Goal: Task Accomplishment & Management: Manage account settings

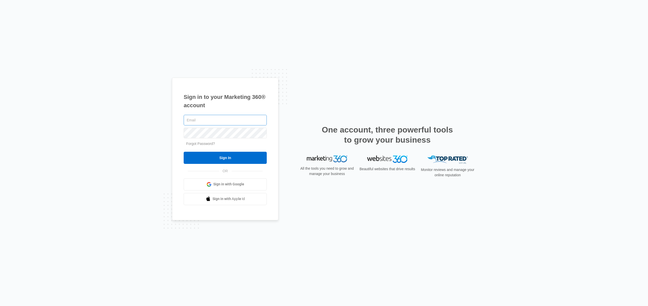
click at [245, 123] on input "text" at bounding box center [225, 120] width 83 height 11
click at [0, 306] on nordpass-portal at bounding box center [0, 306] width 0 height 0
type input "[PERSON_NAME][EMAIL_ADDRESS][PERSON_NAME][DOMAIN_NAME]"
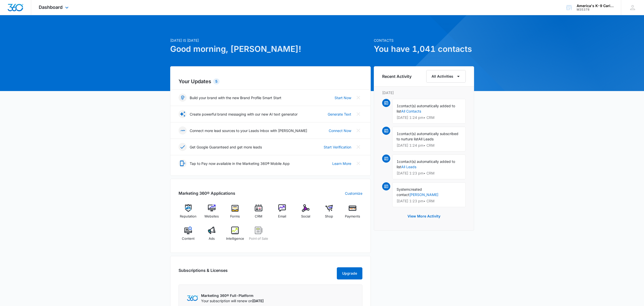
click at [57, 11] on div "Dashboard Apps Reputation Websites Forms CRM Email Social Shop Payments POS Con…" at bounding box center [54, 7] width 46 height 15
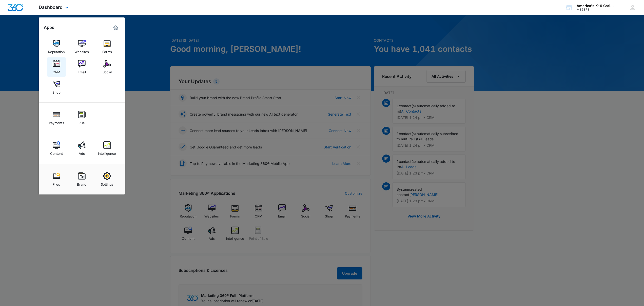
click at [54, 64] on img at bounding box center [57, 64] width 8 height 8
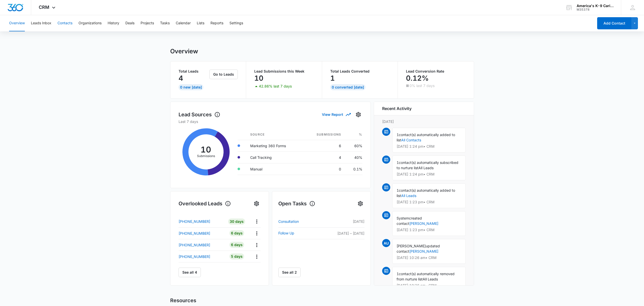
click at [63, 24] on button "Contacts" at bounding box center [64, 23] width 15 height 16
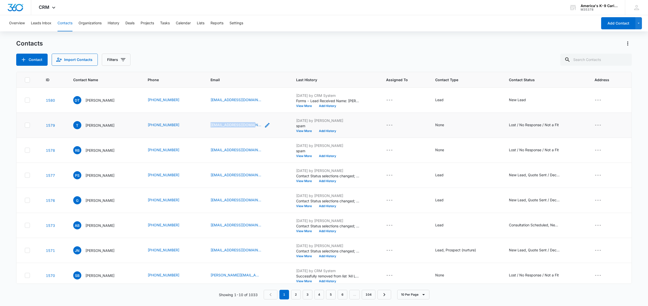
drag, startPoint x: 201, startPoint y: 124, endPoint x: 245, endPoint y: 127, distance: 43.4
click at [245, 127] on td "[EMAIL_ADDRESS][DOMAIN_NAME]" at bounding box center [247, 125] width 86 height 25
copy link "[EMAIL_ADDRESS][DOMAIN_NAME]"
drag, startPoint x: 234, startPoint y: 149, endPoint x: 201, endPoint y: 149, distance: 32.7
click at [204, 149] on td "[EMAIL_ADDRESS][DOMAIN_NAME]" at bounding box center [247, 150] width 86 height 25
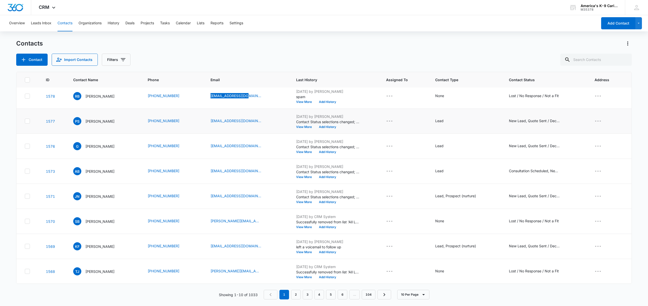
scroll to position [54, 0]
drag, startPoint x: 256, startPoint y: 221, endPoint x: 210, endPoint y: 221, distance: 46.1
click at [210, 221] on div "[PERSON_NAME][EMAIL_ADDRESS][PERSON_NAME][DOMAIN_NAME]" at bounding box center [240, 221] width 60 height 6
drag, startPoint x: 254, startPoint y: 221, endPoint x: 204, endPoint y: 222, distance: 49.9
click at [204, 222] on td "[PERSON_NAME][EMAIL_ADDRESS][PERSON_NAME][DOMAIN_NAME] Email [PERSON_NAME][DOMA…" at bounding box center [247, 221] width 86 height 25
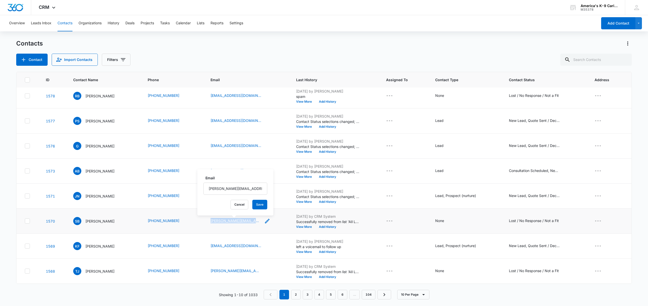
copy link "[PERSON_NAME][EMAIL_ADDRESS][PERSON_NAME][DOMAIN_NAME]"
drag, startPoint x: 202, startPoint y: 271, endPoint x: 249, endPoint y: 270, distance: 46.6
click at [249, 270] on td "[PERSON_NAME][EMAIL_ADDRESS][DOMAIN_NAME]" at bounding box center [247, 271] width 86 height 25
copy link "[PERSON_NAME][EMAIL_ADDRESS][DOMAIN_NAME]"
click at [295, 295] on link "2" at bounding box center [296, 295] width 10 height 10
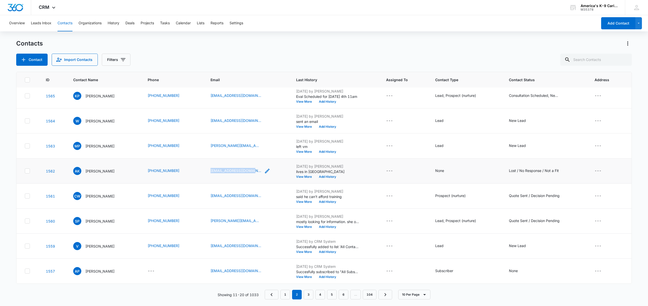
drag, startPoint x: 206, startPoint y: 171, endPoint x: 248, endPoint y: 171, distance: 42.3
click at [248, 171] on td "[EMAIL_ADDRESS][DOMAIN_NAME]" at bounding box center [247, 171] width 86 height 25
copy link "[EMAIL_ADDRESS][DOMAIN_NAME]"
click at [302, 277] on button "View More" at bounding box center [305, 277] width 19 height 3
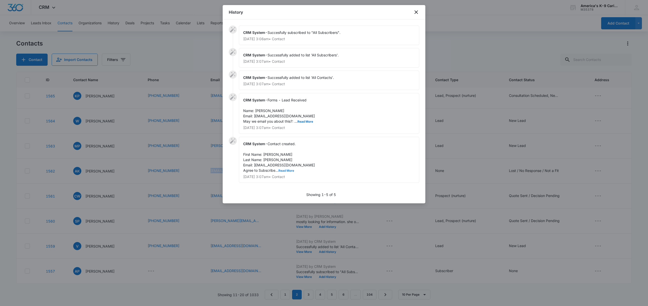
click at [284, 171] on button "Read More" at bounding box center [286, 170] width 16 height 3
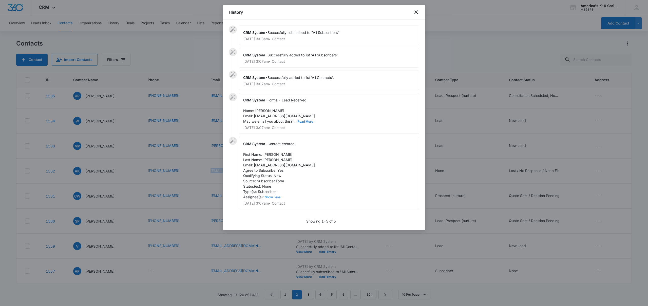
click at [307, 122] on button "Read More" at bounding box center [305, 121] width 16 height 3
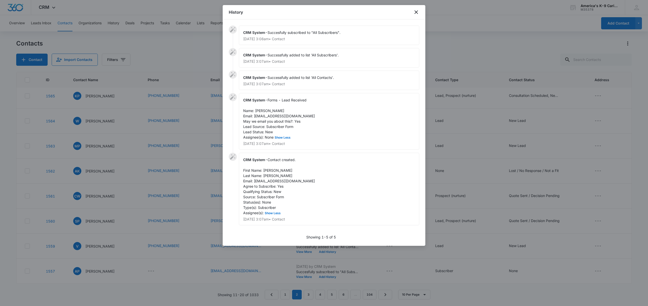
click at [309, 78] on span "Successfully added to list 'All Contacts'." at bounding box center [300, 77] width 66 height 4
click at [418, 11] on icon "close" at bounding box center [416, 12] width 6 height 6
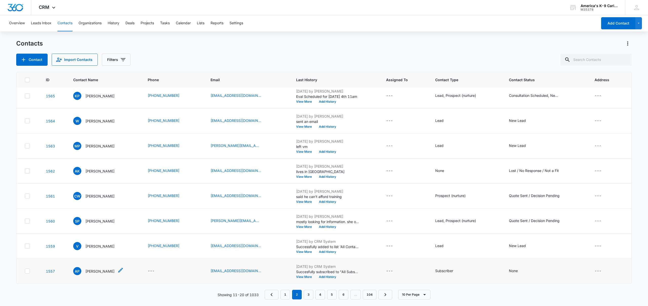
click at [95, 272] on p "[PERSON_NAME]" at bounding box center [99, 271] width 29 height 5
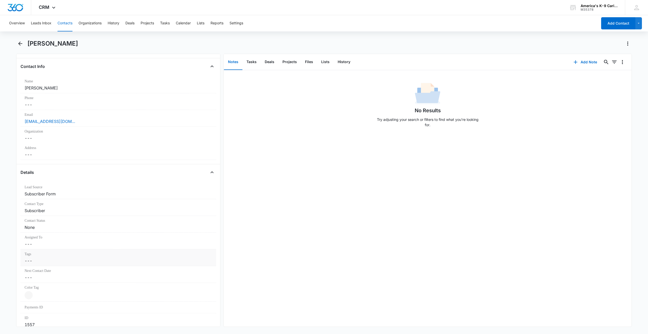
scroll to position [76, 0]
drag, startPoint x: 73, startPoint y: 123, endPoint x: 24, endPoint y: 124, distance: 49.6
click at [24, 124] on div "Email Cancel Save Changes [EMAIL_ADDRESS][DOMAIN_NAME]" at bounding box center [119, 119] width 196 height 17
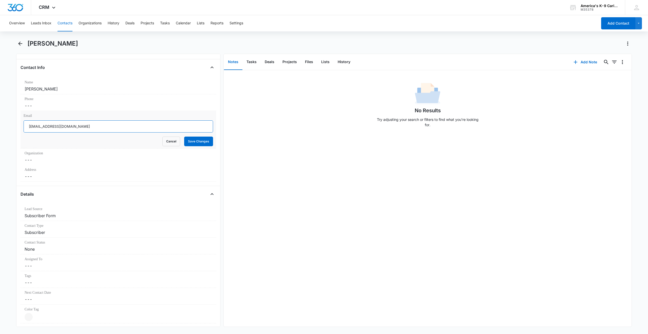
drag, startPoint x: 79, startPoint y: 126, endPoint x: 27, endPoint y: 126, distance: 51.7
click at [27, 126] on input "[EMAIL_ADDRESS][DOMAIN_NAME]" at bounding box center [118, 126] width 189 height 12
click at [322, 107] on div "No Results Try adjusting your search or filters to find what you’re looking for." at bounding box center [428, 106] width 408 height 50
click at [22, 45] on icon "Back" at bounding box center [20, 44] width 6 height 6
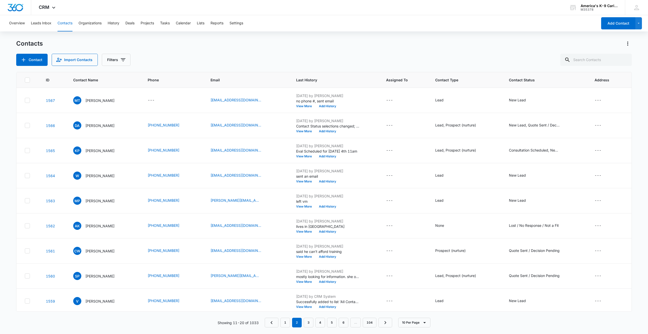
scroll to position [27, 0]
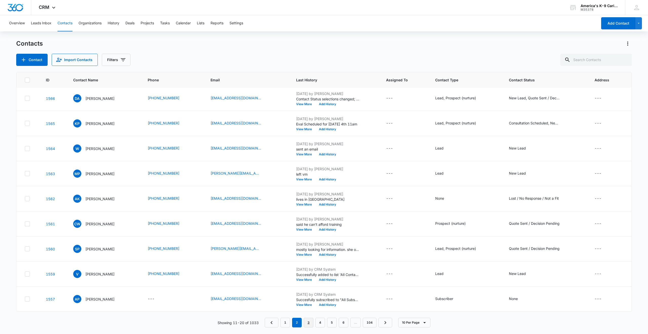
click at [306, 306] on link "3" at bounding box center [309, 323] width 10 height 10
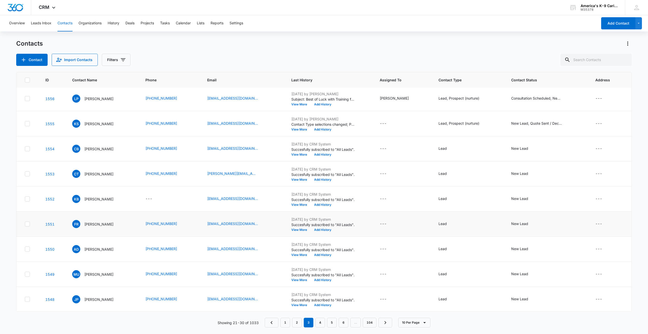
scroll to position [0, 0]
